Goal: Navigation & Orientation: Find specific page/section

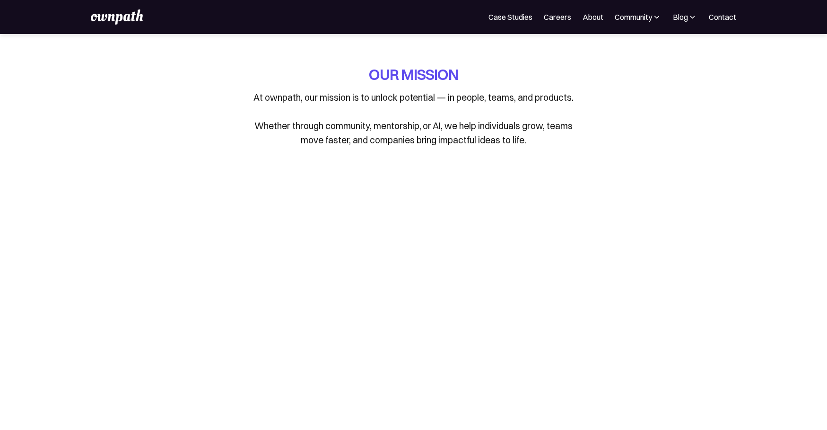
click at [108, 19] on img at bounding box center [117, 16] width 52 height 15
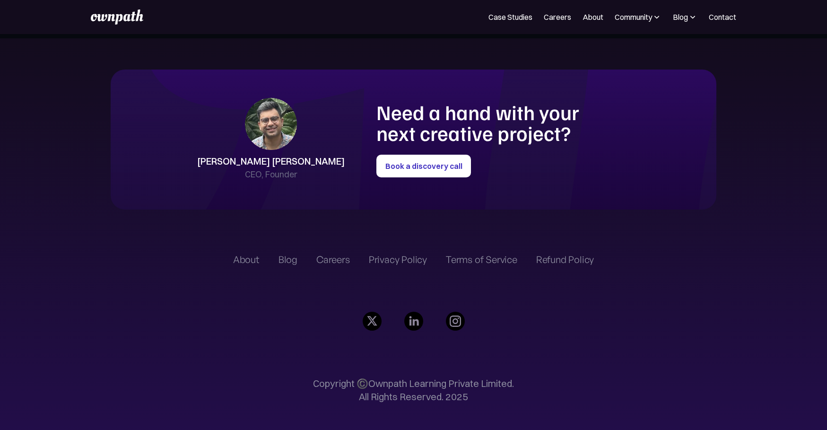
scroll to position [2219, 0]
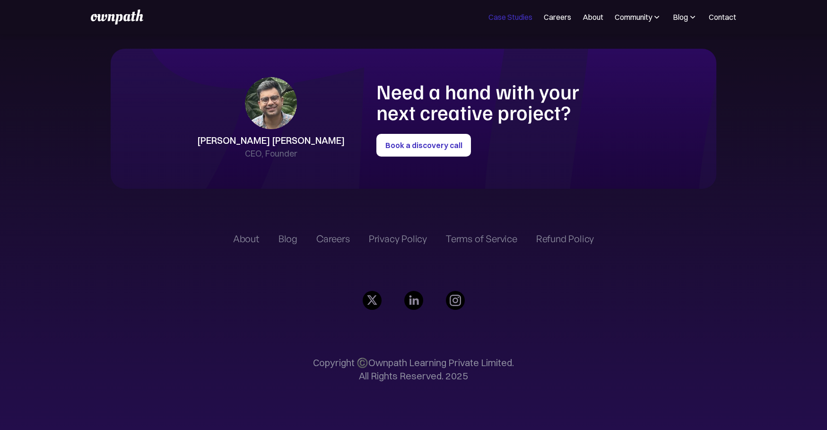
click at [513, 20] on link "Case Studies" at bounding box center [511, 16] width 44 height 11
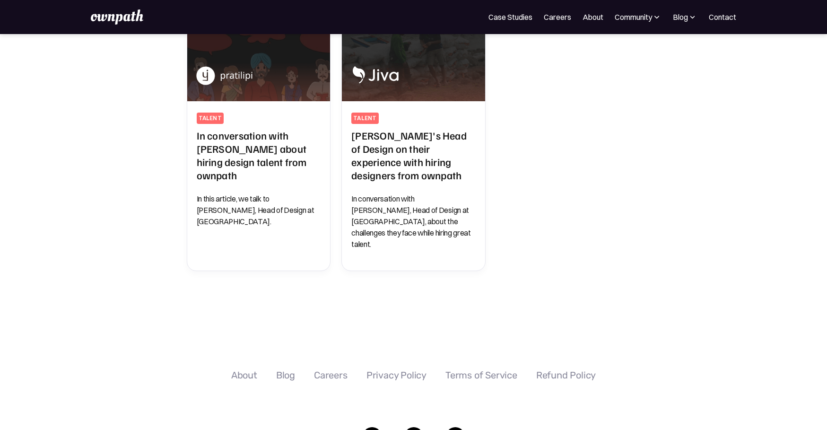
scroll to position [647, 0]
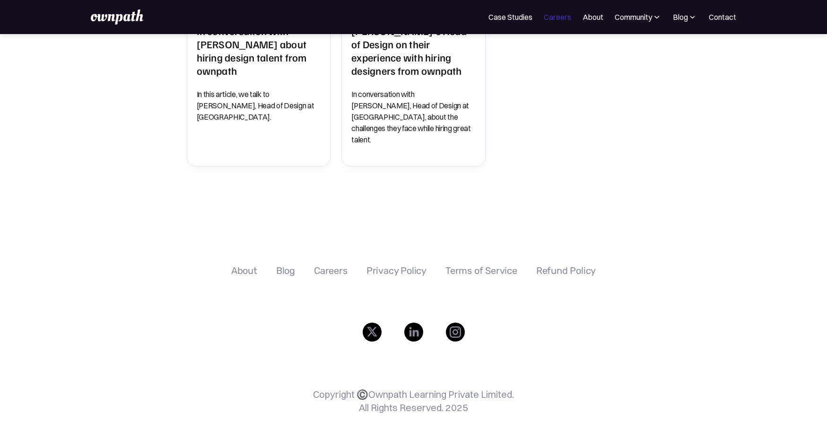
click at [551, 19] on link "Careers" at bounding box center [557, 16] width 27 height 11
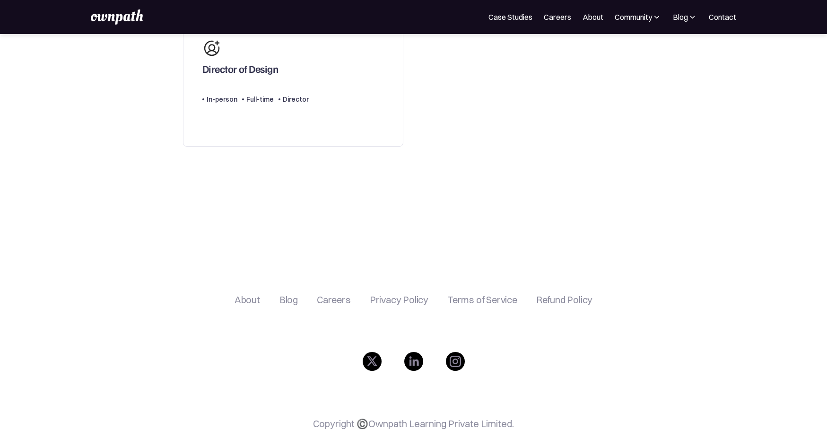
scroll to position [496, 0]
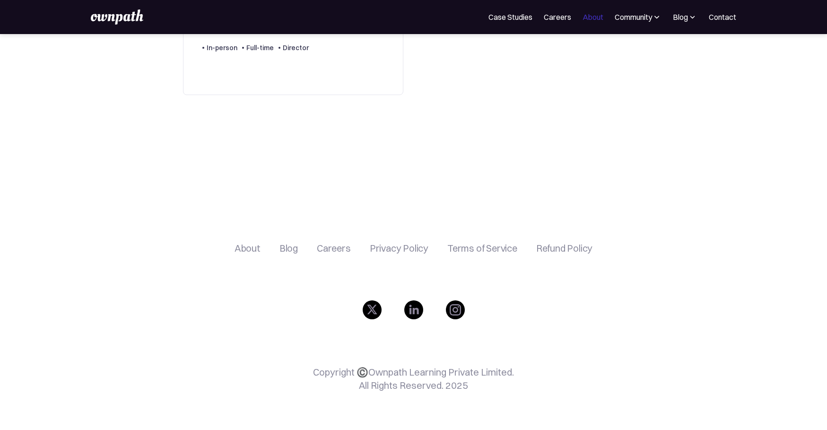
click at [590, 14] on link "About" at bounding box center [593, 16] width 21 height 11
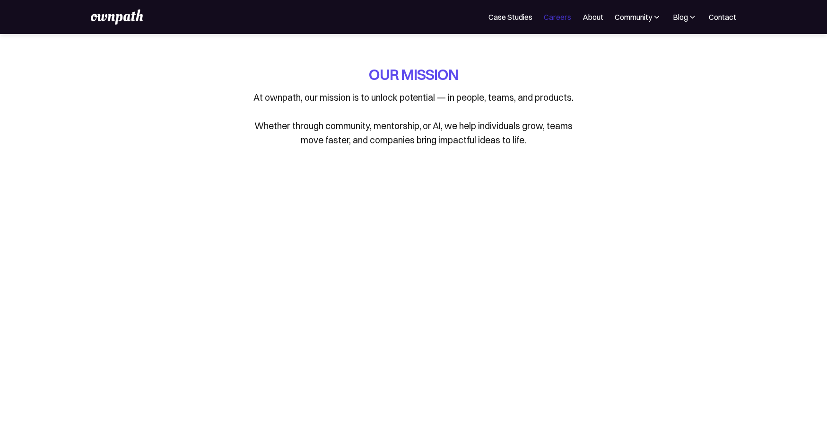
click at [558, 18] on link "Careers" at bounding box center [557, 16] width 27 height 11
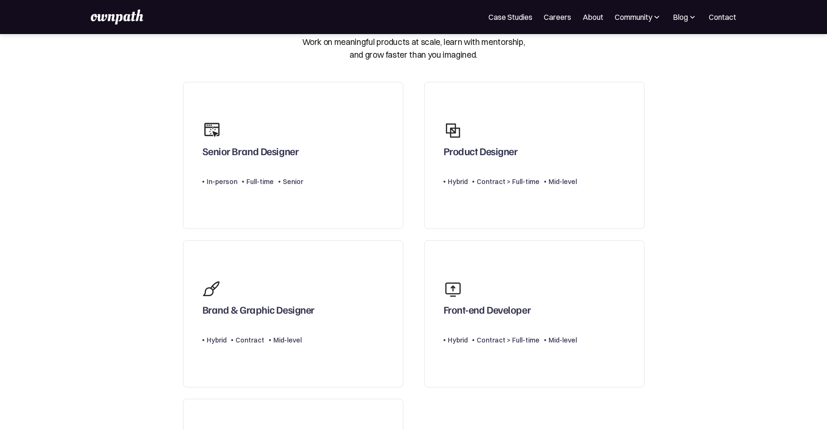
scroll to position [44, 0]
click at [564, 17] on link "Careers" at bounding box center [557, 16] width 27 height 11
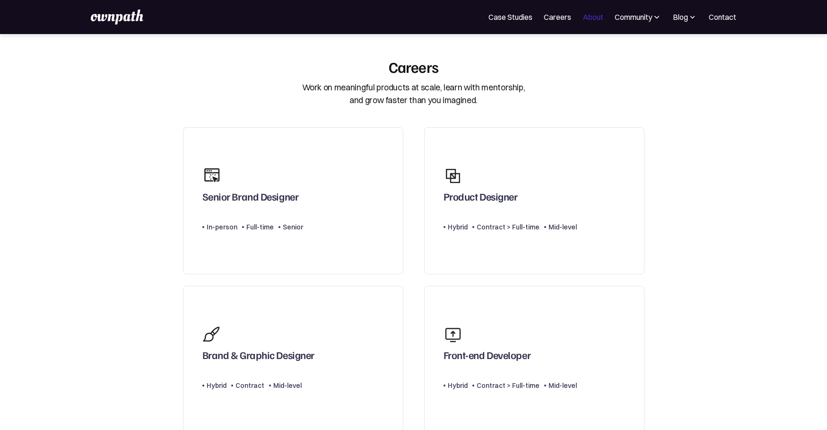
click at [591, 19] on link "About" at bounding box center [593, 16] width 21 height 11
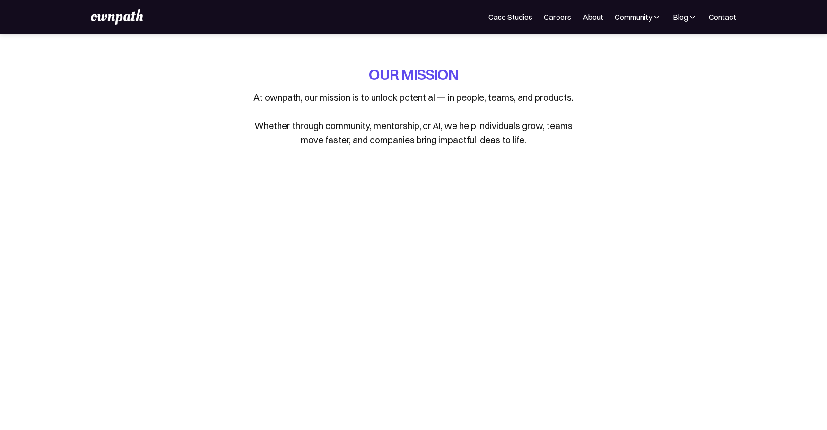
click at [560, 24] on div "For Companies Case Studies Careers About Community Events Resources Design Resi…" at bounding box center [413, 16] width 645 height 15
click at [558, 21] on link "Careers" at bounding box center [557, 16] width 27 height 11
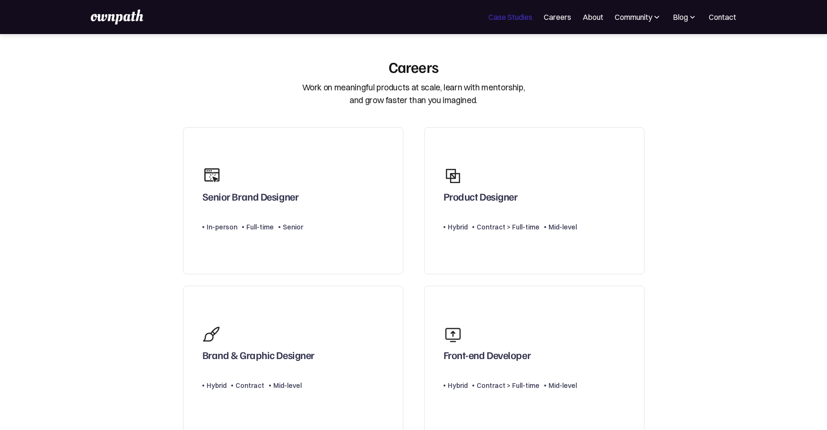
click at [507, 18] on link "Case Studies" at bounding box center [511, 16] width 44 height 11
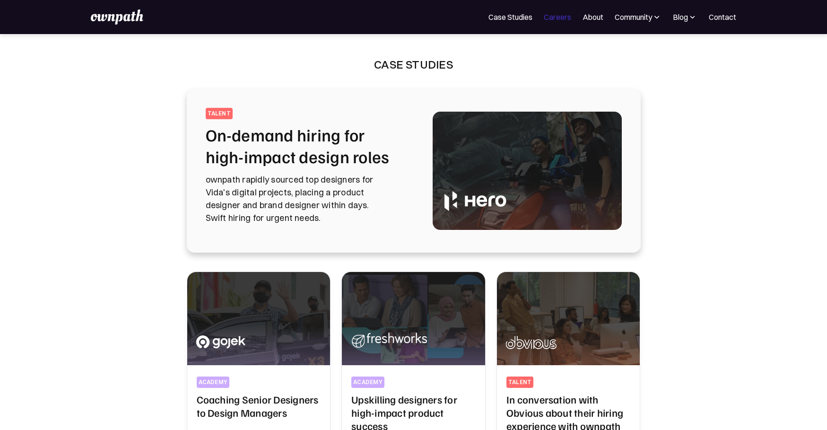
click at [552, 18] on link "Careers" at bounding box center [557, 16] width 27 height 11
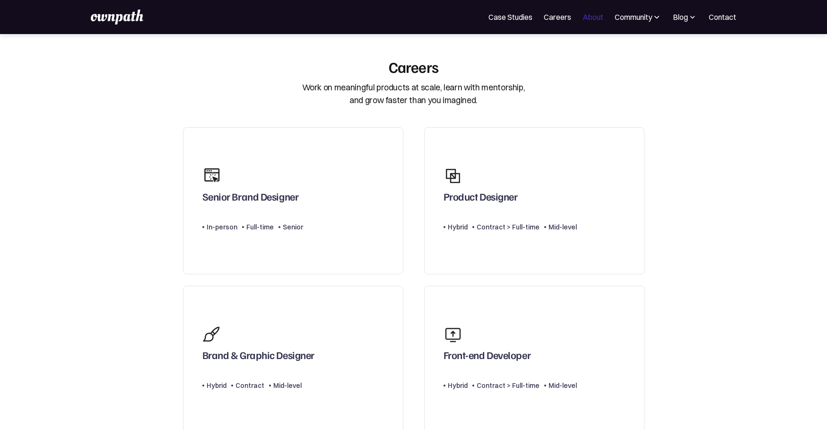
click at [590, 17] on link "About" at bounding box center [593, 16] width 21 height 11
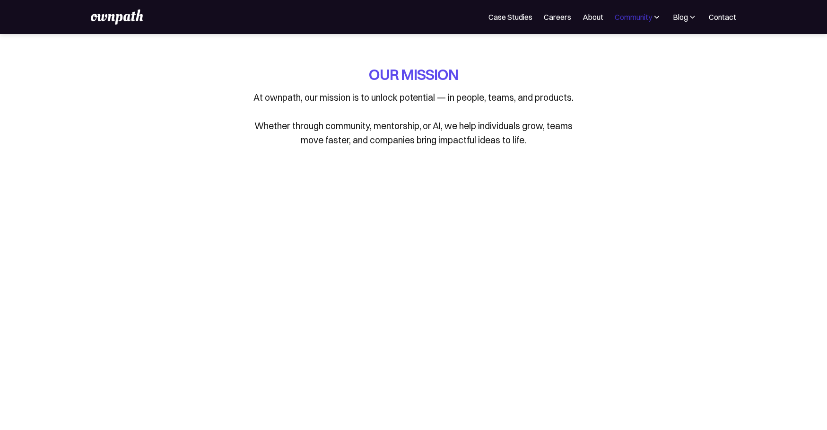
click at [634, 18] on div "Community" at bounding box center [633, 16] width 37 height 11
click at [613, 50] on div "Events" at bounding box center [616, 51] width 35 height 11
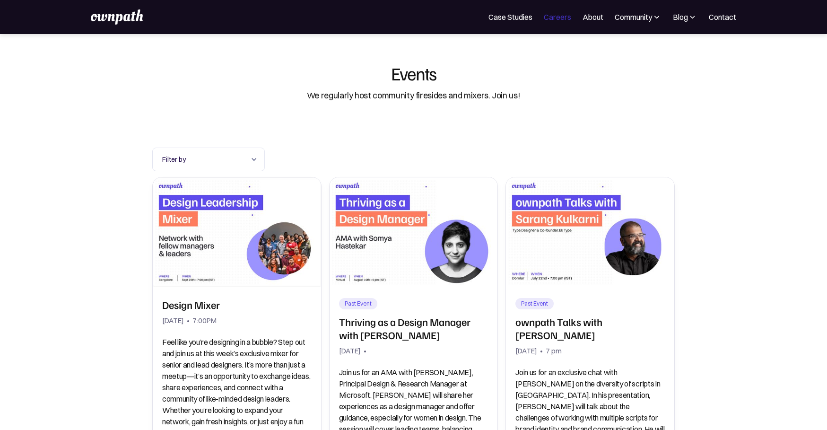
click at [561, 16] on link "Careers" at bounding box center [557, 16] width 27 height 11
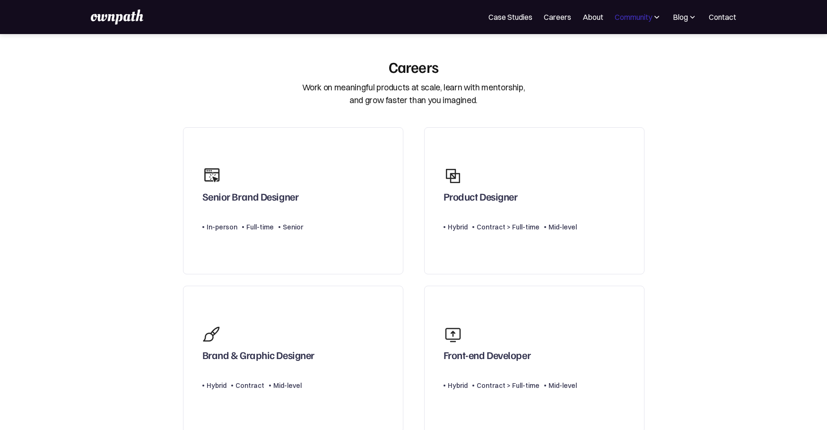
click at [635, 20] on div "Community" at bounding box center [633, 16] width 37 height 11
click at [619, 55] on div "Events" at bounding box center [616, 51] width 35 height 11
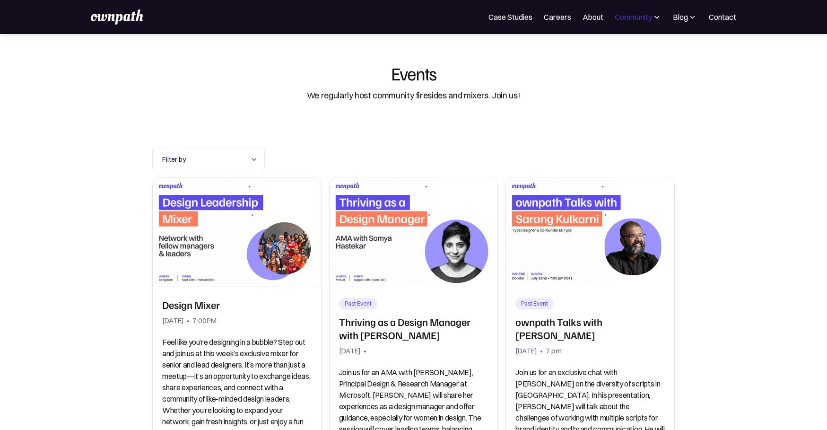
click at [643, 18] on div "Community" at bounding box center [633, 16] width 37 height 11
click at [606, 73] on div "Resources" at bounding box center [616, 72] width 35 height 11
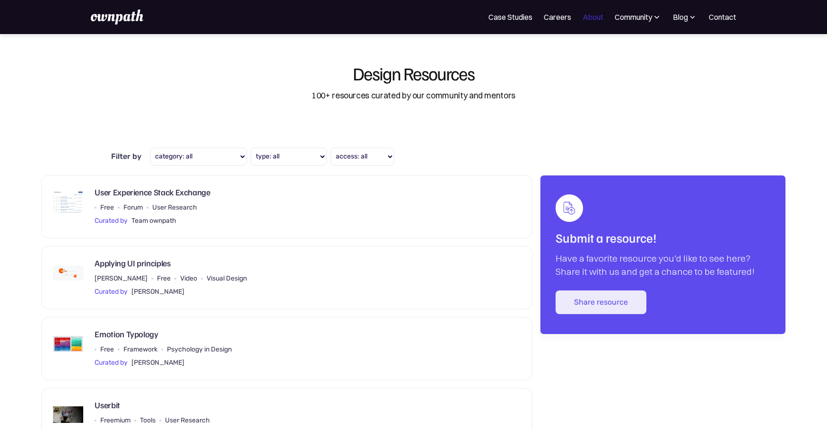
click at [587, 18] on link "About" at bounding box center [593, 16] width 21 height 11
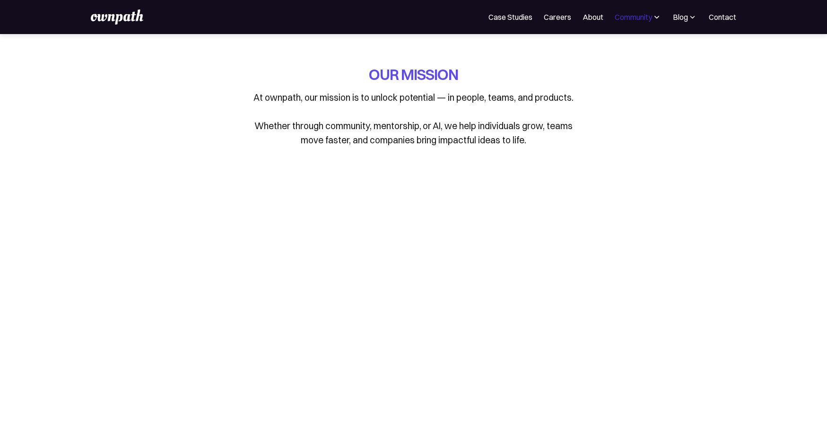
click at [637, 18] on div "Community" at bounding box center [633, 16] width 37 height 11
click at [614, 75] on div "Resources" at bounding box center [616, 72] width 35 height 11
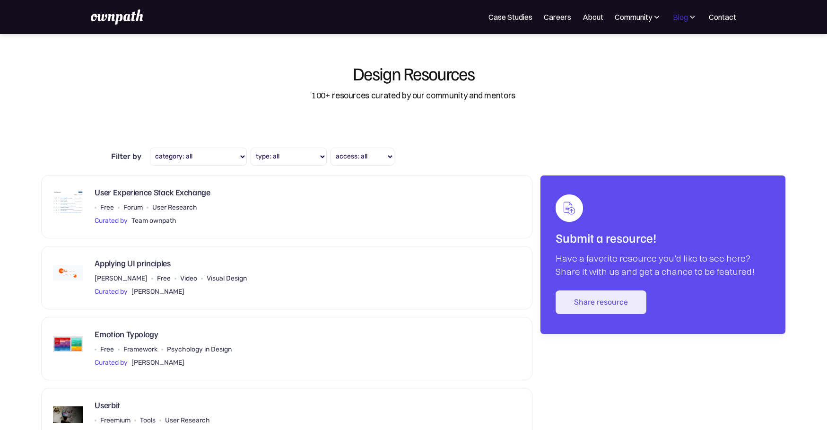
click at [683, 18] on div "Blog" at bounding box center [680, 16] width 15 height 11
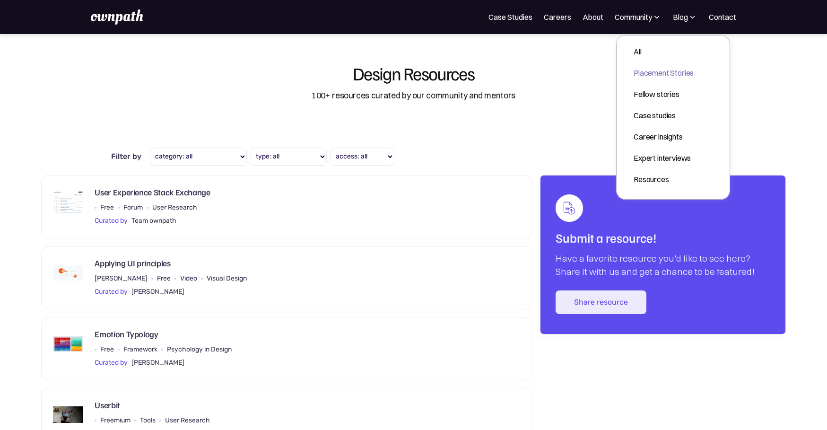
click at [640, 68] on div "Placement Stories" at bounding box center [664, 72] width 60 height 11
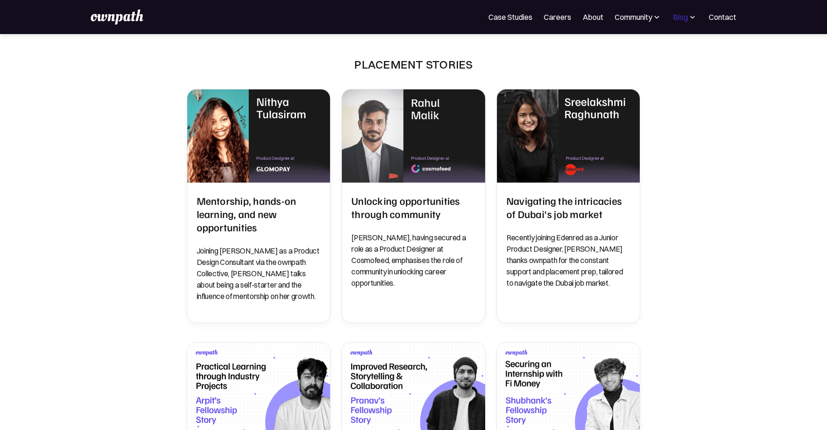
click at [686, 16] on div "Blog" at bounding box center [680, 16] width 15 height 11
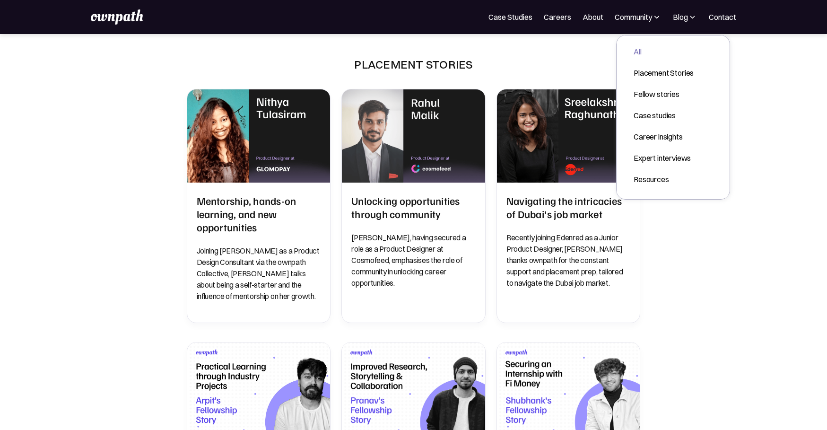
click at [643, 53] on div "All" at bounding box center [664, 51] width 60 height 11
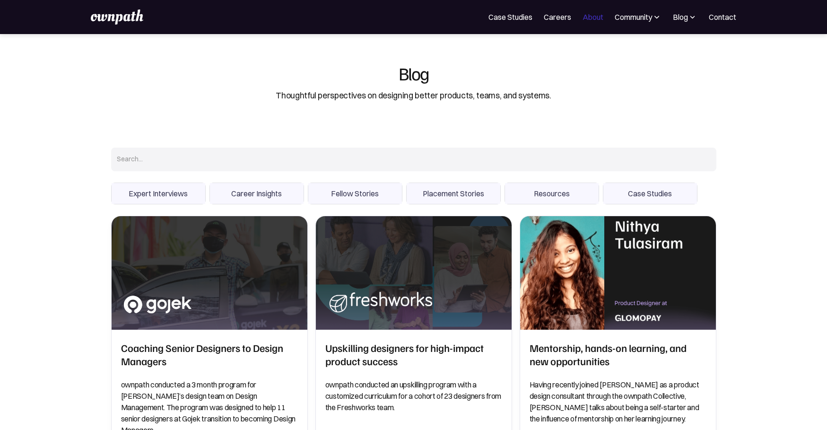
click at [590, 17] on link "About" at bounding box center [593, 16] width 21 height 11
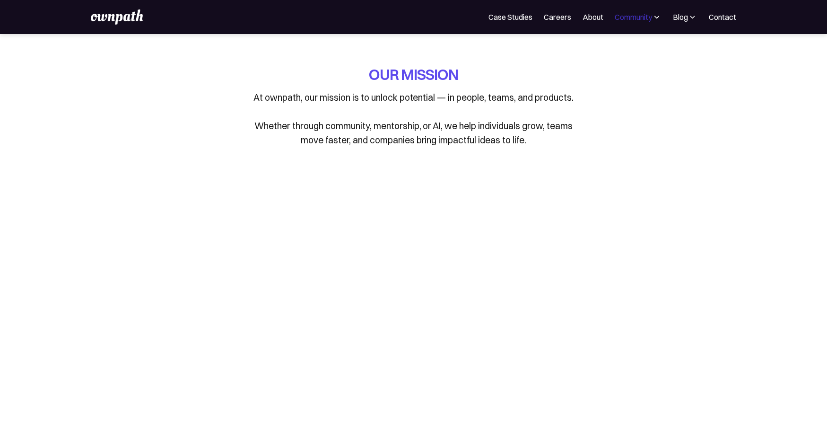
click at [641, 21] on div "Community" at bounding box center [633, 16] width 37 height 11
click at [680, 17] on div "Blog" at bounding box center [680, 16] width 15 height 11
click at [631, 51] on link "All" at bounding box center [663, 51] width 75 height 17
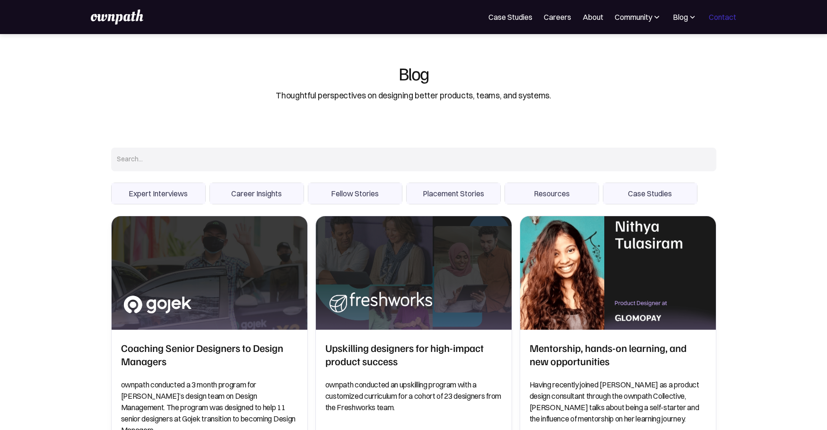
click at [721, 17] on link "Contact" at bounding box center [722, 16] width 27 height 11
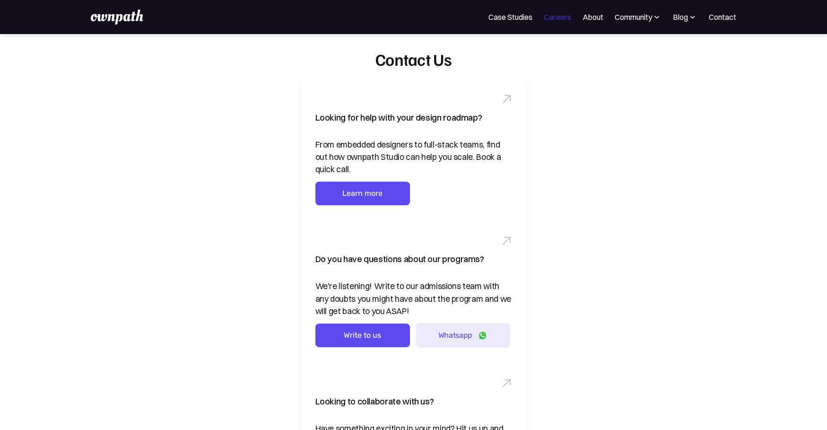
click at [554, 20] on link "Careers" at bounding box center [557, 16] width 27 height 11
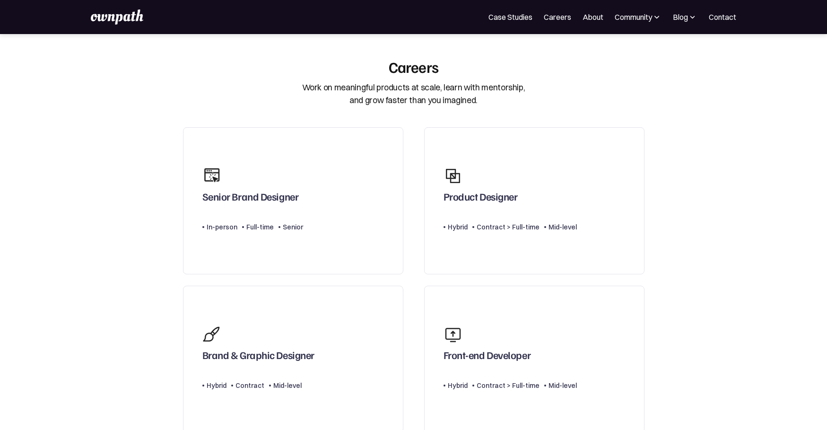
click at [138, 20] on img at bounding box center [117, 16] width 52 height 15
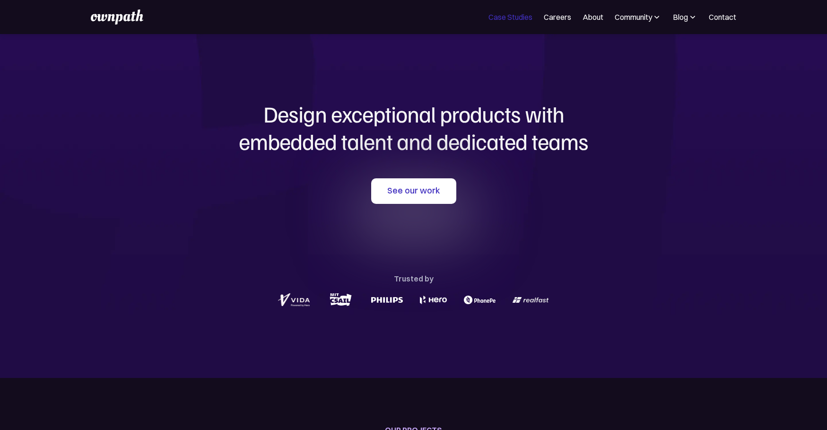
click at [510, 18] on link "Case Studies" at bounding box center [511, 16] width 44 height 11
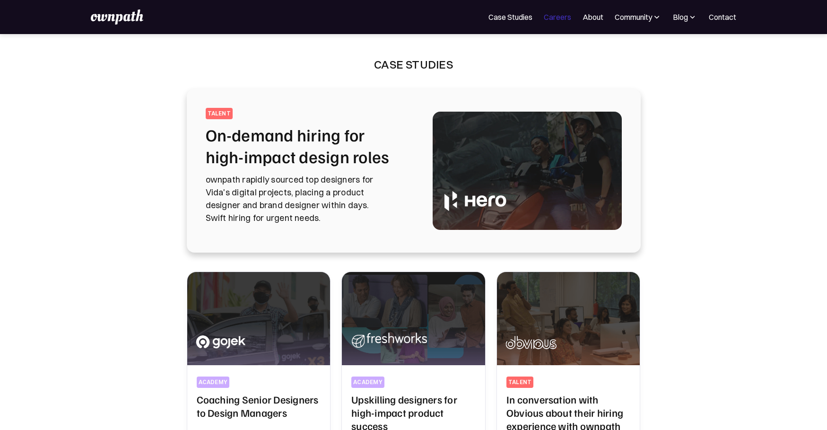
click at [565, 16] on link "Careers" at bounding box center [557, 16] width 27 height 11
